Goal: Obtain resource: Obtain resource

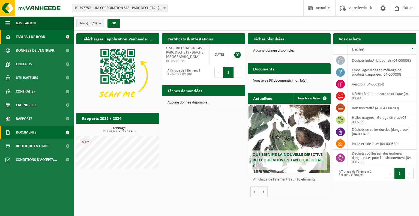
click at [33, 135] on span "Documents" at bounding box center [26, 132] width 21 height 14
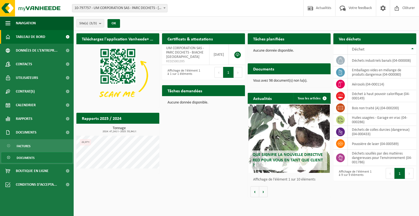
click at [22, 159] on span "Documents" at bounding box center [26, 157] width 18 height 10
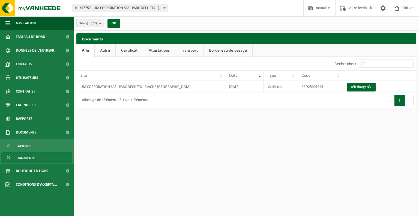
click at [154, 50] on link "Attestations" at bounding box center [159, 50] width 32 height 13
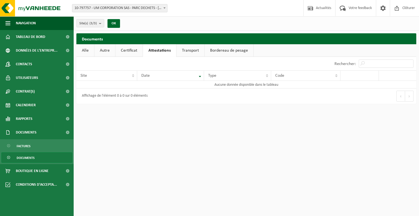
click at [124, 50] on link "Certificat" at bounding box center [128, 50] width 27 height 13
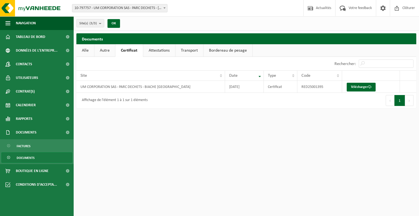
click at [99, 51] on link "Autre" at bounding box center [104, 50] width 21 height 13
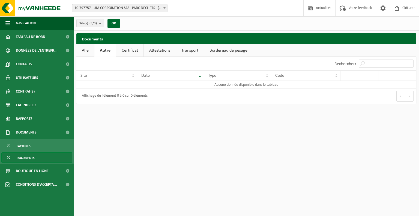
click at [91, 53] on link "Alle" at bounding box center [85, 50] width 18 height 13
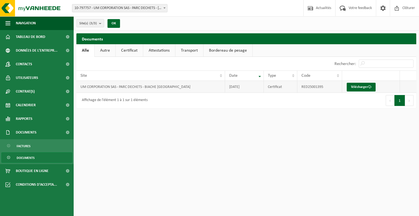
click at [230, 86] on td "2025-06-25" at bounding box center [244, 87] width 39 height 12
click at [235, 49] on link "Bordereau de pesage" at bounding box center [227, 50] width 49 height 13
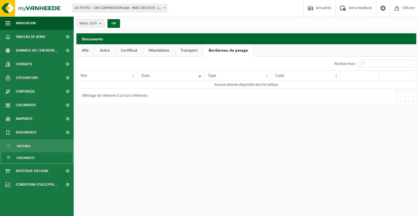
click at [189, 52] on link "Transport" at bounding box center [189, 50] width 28 height 13
click at [155, 51] on link "Attestations" at bounding box center [159, 50] width 32 height 13
click at [138, 51] on link "Certificat" at bounding box center [128, 50] width 27 height 13
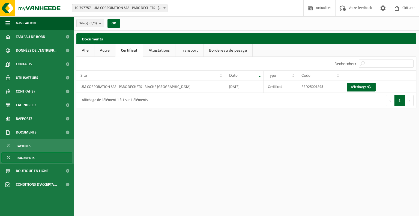
click at [102, 51] on link "Autre" at bounding box center [104, 50] width 21 height 13
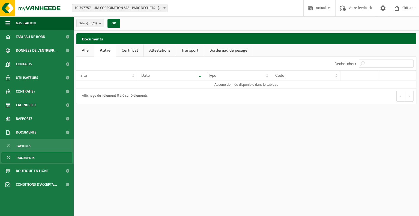
click at [88, 52] on link "Alle" at bounding box center [85, 50] width 18 height 13
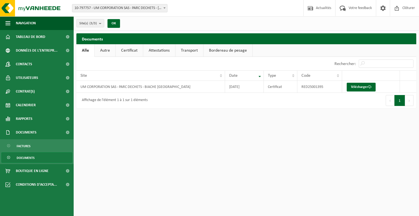
click at [133, 50] on link "Certificat" at bounding box center [129, 50] width 27 height 13
drag, startPoint x: 123, startPoint y: 86, endPoint x: 194, endPoint y: 92, distance: 70.6
click at [194, 92] on div "Afficher 10 25 50 100 10 éléments Rechercher: Site Date Type Code UM CORPORATIO…" at bounding box center [246, 82] width 340 height 51
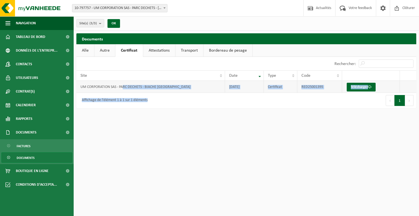
click at [311, 84] on td "RED25001395" at bounding box center [319, 87] width 45 height 12
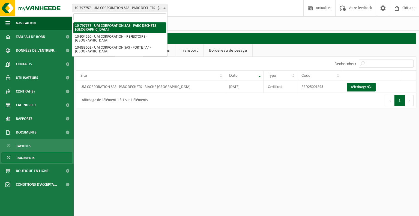
click at [147, 11] on span "10-797757 - UM CORPORATION SAS - PARC DECHETS - [GEOGRAPHIC_DATA]" at bounding box center [119, 8] width 95 height 8
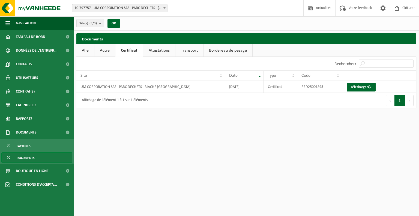
click at [147, 11] on span "10-797757 - UM CORPORATION SAS - PARC DECHETS - [GEOGRAPHIC_DATA]" at bounding box center [119, 8] width 95 height 8
click at [149, 116] on html "Site: 10-797757 - UM CORPORATION SAS - PARC DECHETS - BIACHE ST VAAST 10-904520…" at bounding box center [209, 108] width 419 height 216
click at [41, 119] on link "Rapports" at bounding box center [37, 119] width 74 height 14
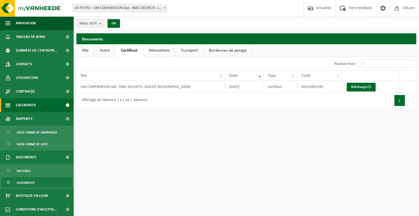
click at [48, 108] on link "Calendrier" at bounding box center [37, 105] width 74 height 14
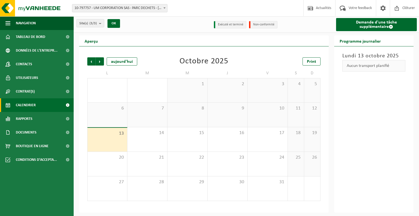
click at [51, 98] on link "Calendrier" at bounding box center [37, 105] width 74 height 14
click at [52, 94] on link "Contrat(s)" at bounding box center [37, 92] width 74 height 14
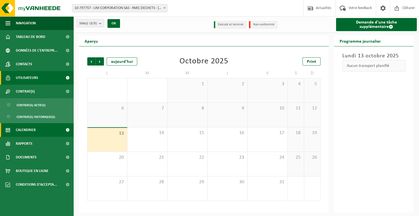
click at [46, 81] on link "Utilisateurs" at bounding box center [37, 78] width 74 height 14
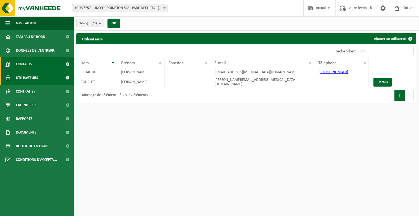
click at [46, 67] on link "Contacts" at bounding box center [37, 64] width 74 height 14
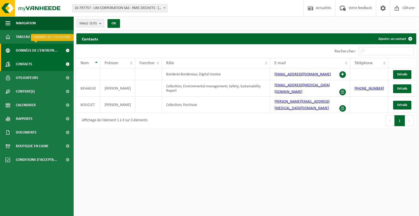
click at [45, 53] on span "Données de l'entrepr..." at bounding box center [37, 51] width 42 height 14
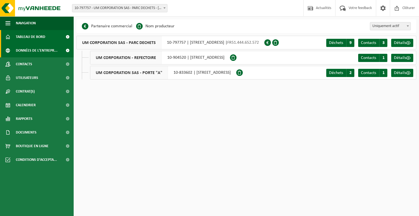
click at [45, 40] on span "Tableau de bord" at bounding box center [30, 37] width 29 height 14
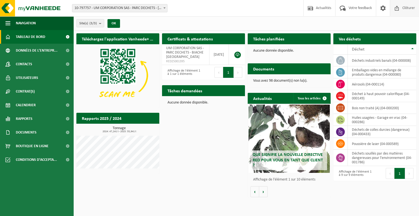
click at [411, 9] on span "Clôturer" at bounding box center [408, 8] width 15 height 16
